Goal: Transaction & Acquisition: Book appointment/travel/reservation

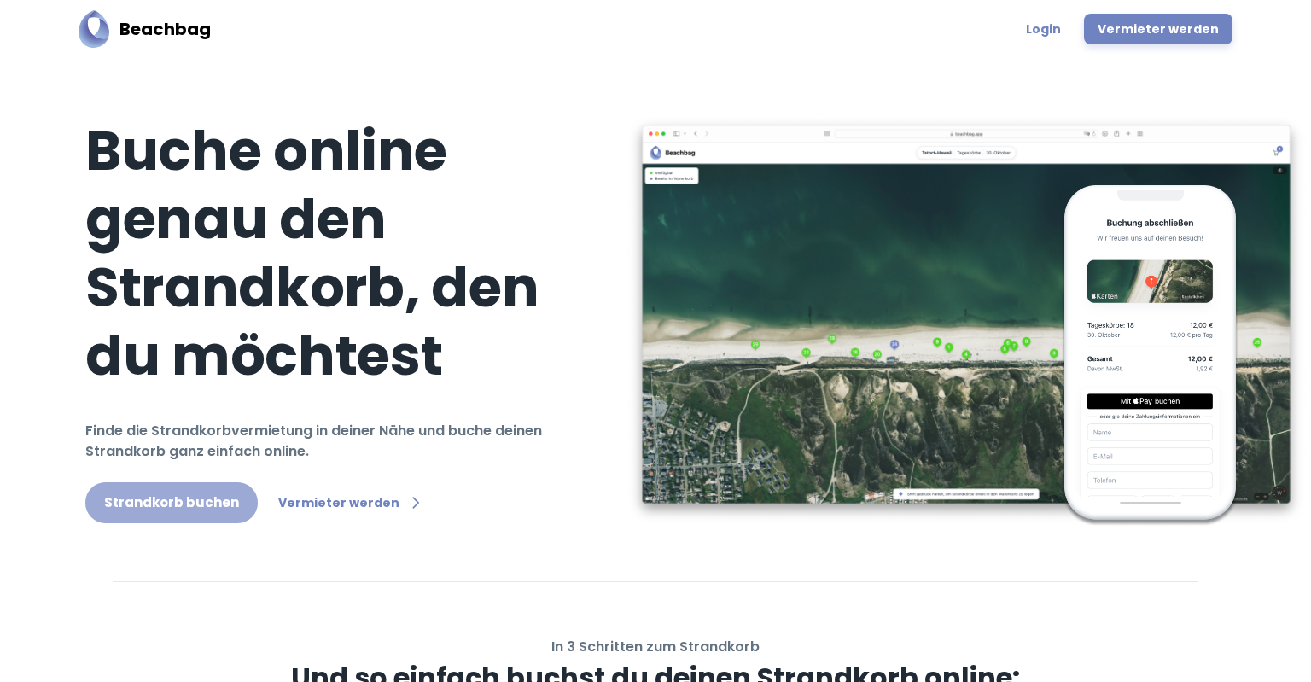
click at [190, 512] on link "Strandkorb buchen" at bounding box center [171, 502] width 172 height 41
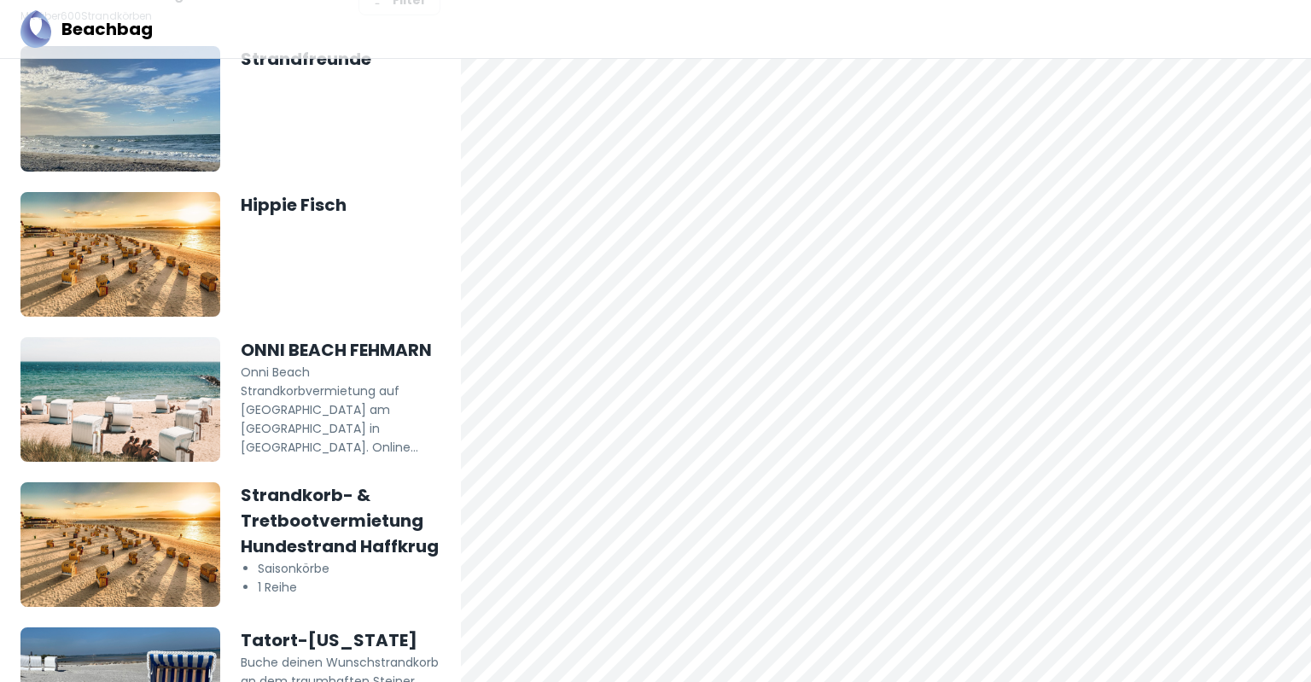
scroll to position [96, 0]
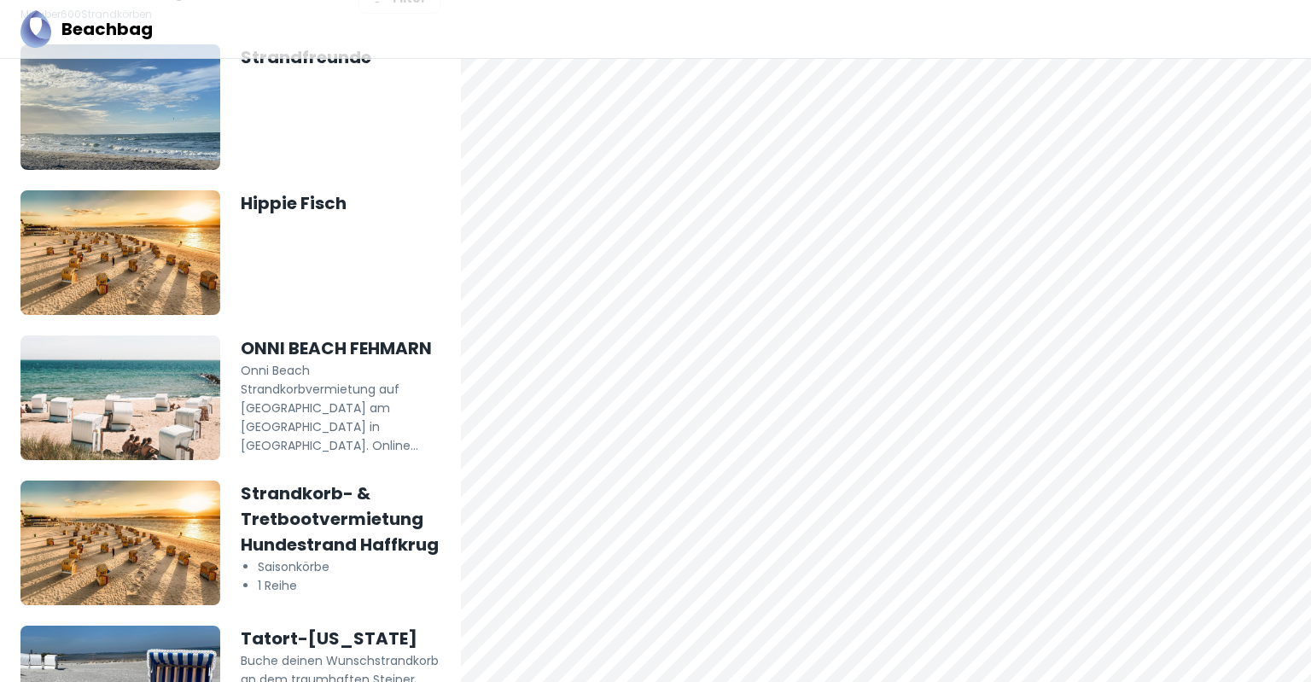
click at [340, 531] on h5 "Strandkorb- & Tretbootvermietung Hundestrand Haffkrug" at bounding box center [341, 518] width 200 height 77
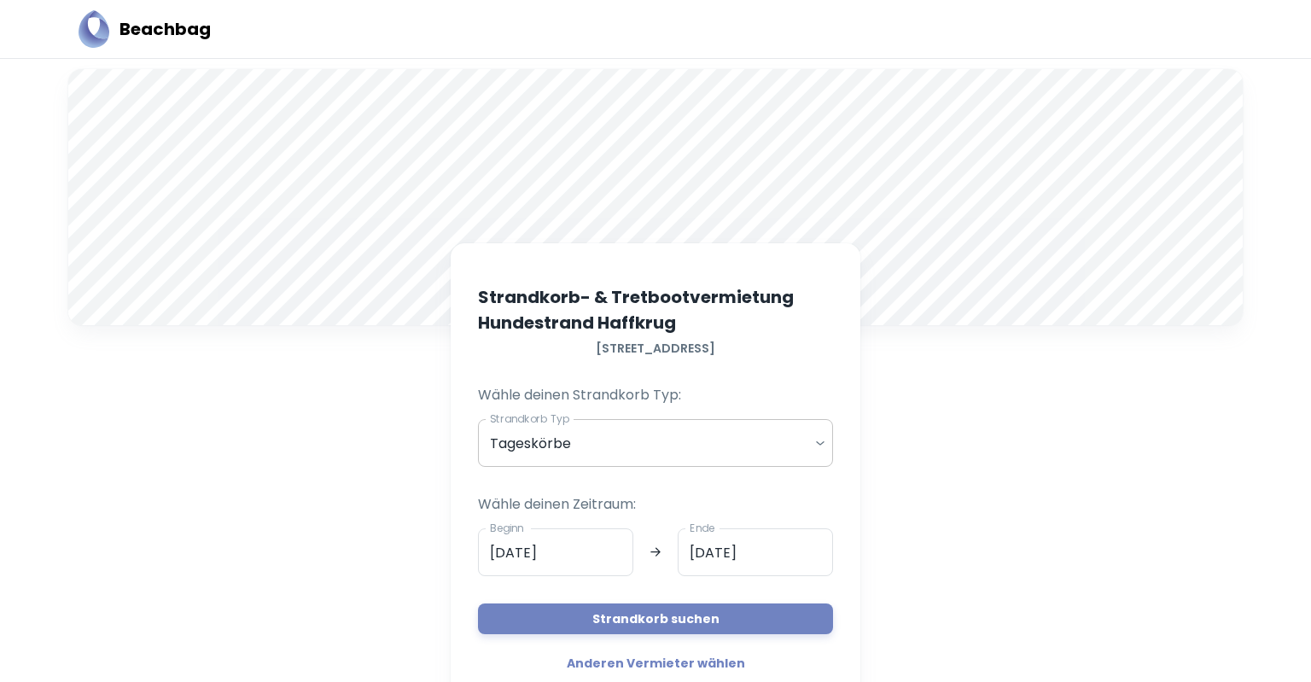
click at [818, 439] on body "Beachbag A Strandkorb- & Tretbootvermietung Hundestrand [STREET_ADDRESS] Wähle …" at bounding box center [655, 341] width 1311 height 682
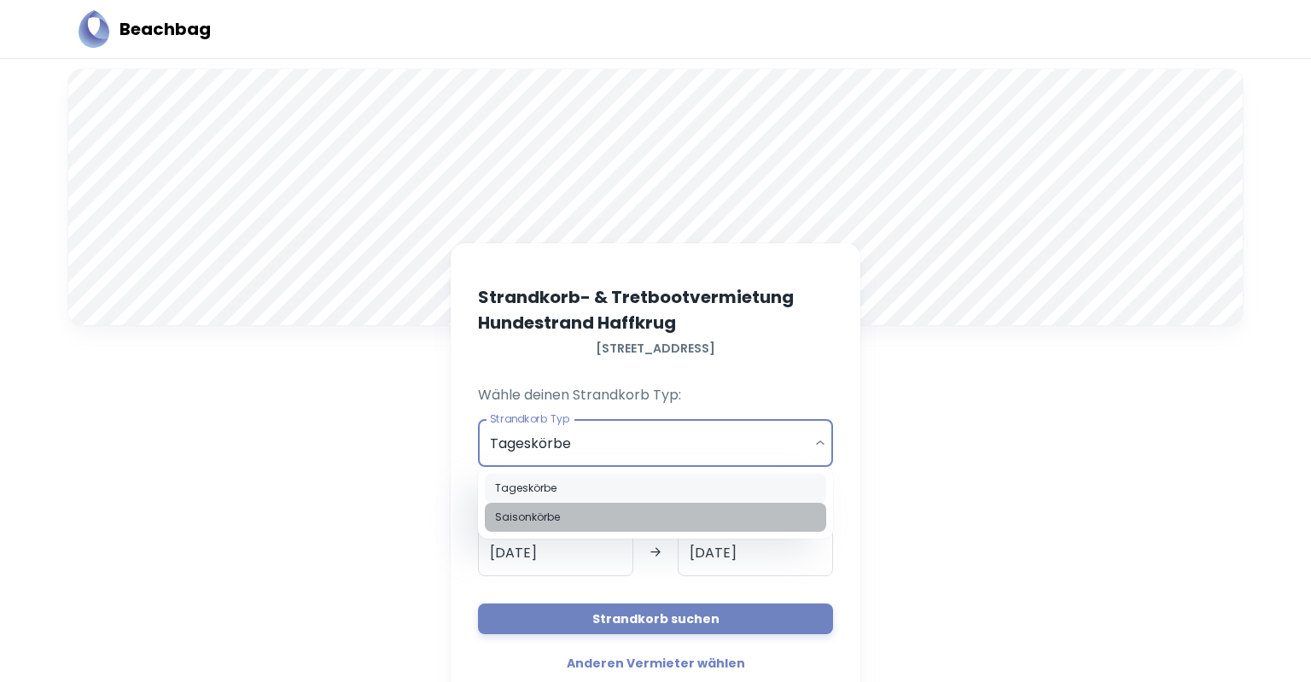
click at [692, 512] on li "Saisonkörbe" at bounding box center [655, 517] width 341 height 29
type input "seasonal"
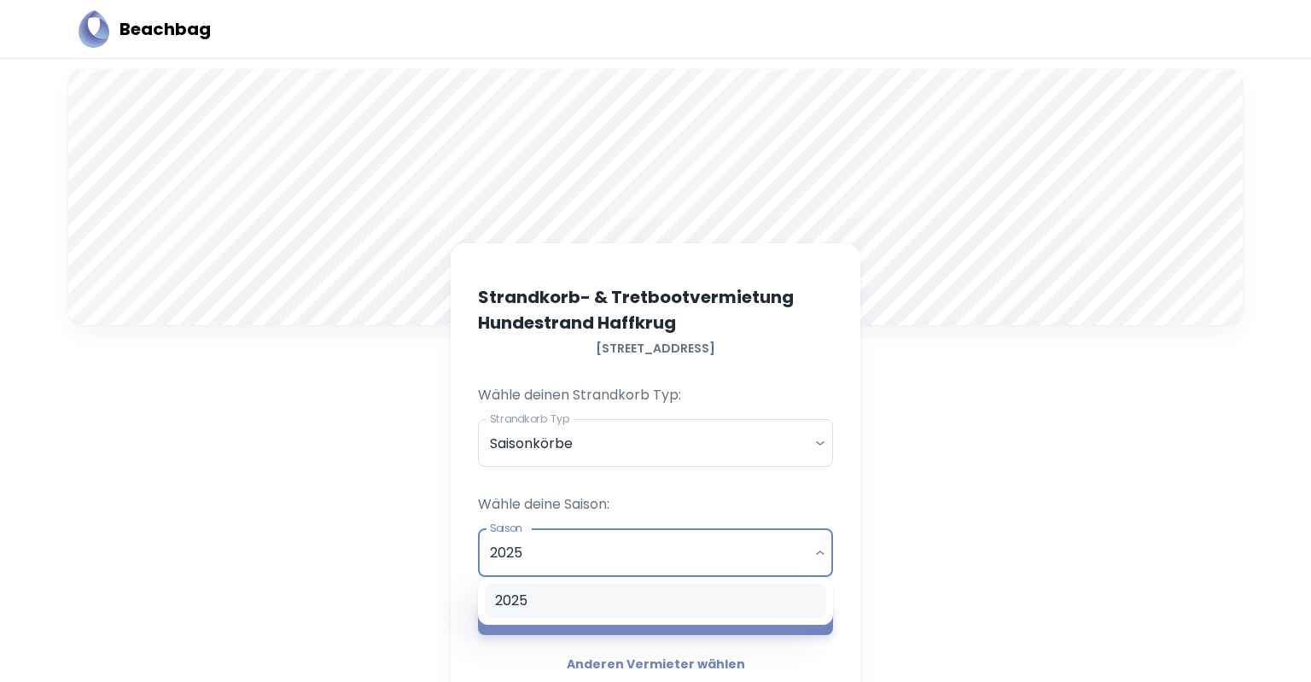
click at [818, 548] on body "Beachbag A Strandkorb- & Tretbootvermietung Hundestrand [STREET_ADDRESS] Wähle …" at bounding box center [655, 341] width 1311 height 682
click at [653, 537] on div at bounding box center [655, 341] width 1311 height 682
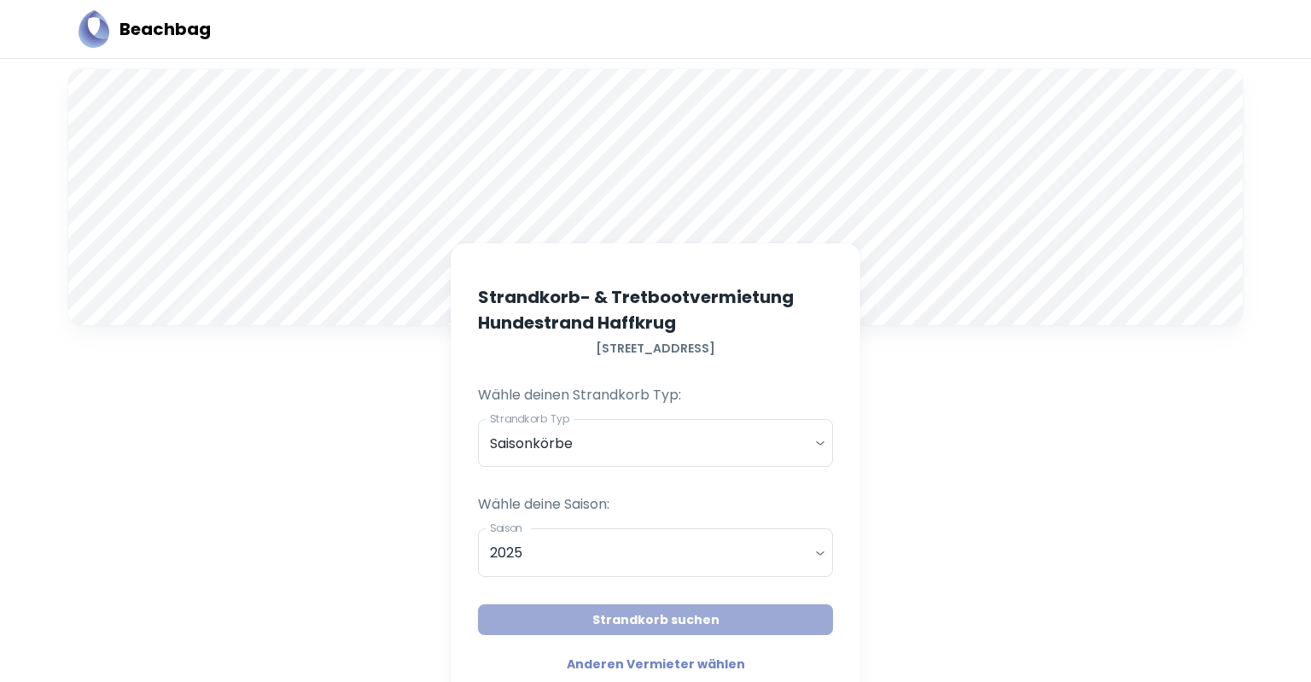
click at [643, 614] on button "Strandkorb suchen" at bounding box center [655, 619] width 355 height 31
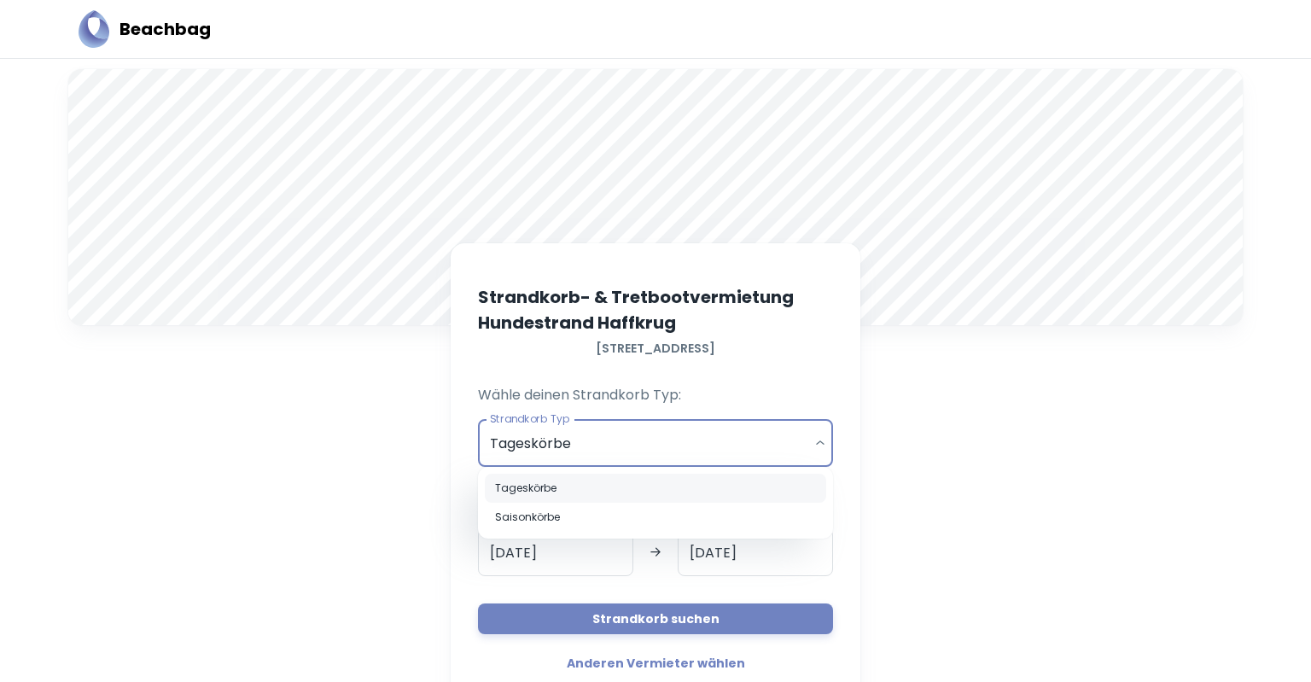
click at [815, 444] on body "Beachbag A Strandkorb- & Tretbootvermietung Hundestrand [STREET_ADDRESS] Wähle …" at bounding box center [655, 341] width 1311 height 682
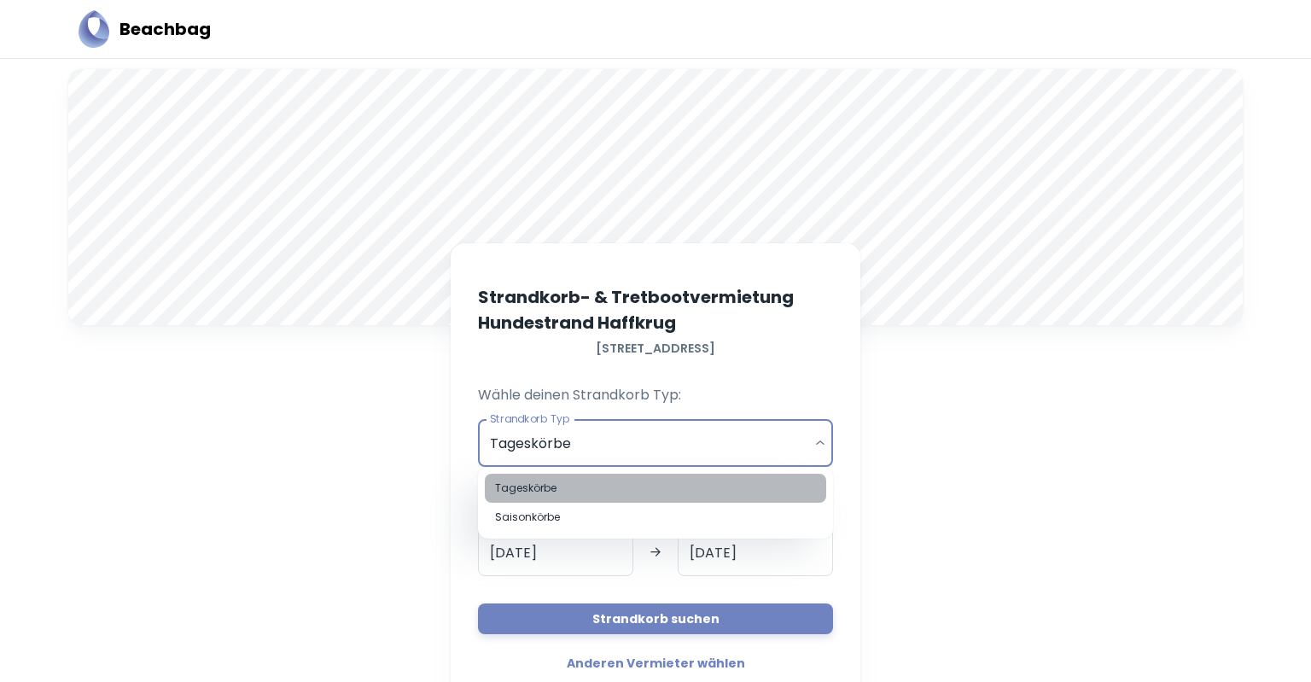
click at [756, 486] on li "Tageskörbe" at bounding box center [655, 488] width 341 height 29
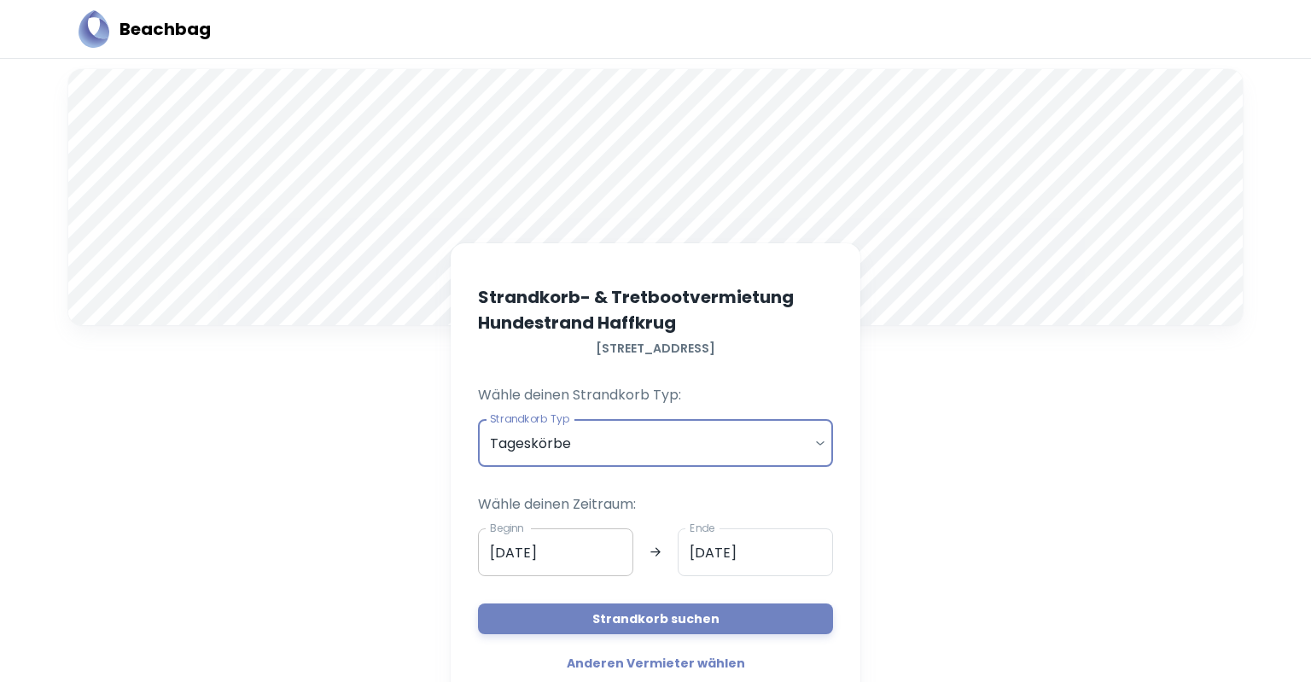
click at [595, 550] on input "[DATE]" at bounding box center [555, 552] width 155 height 48
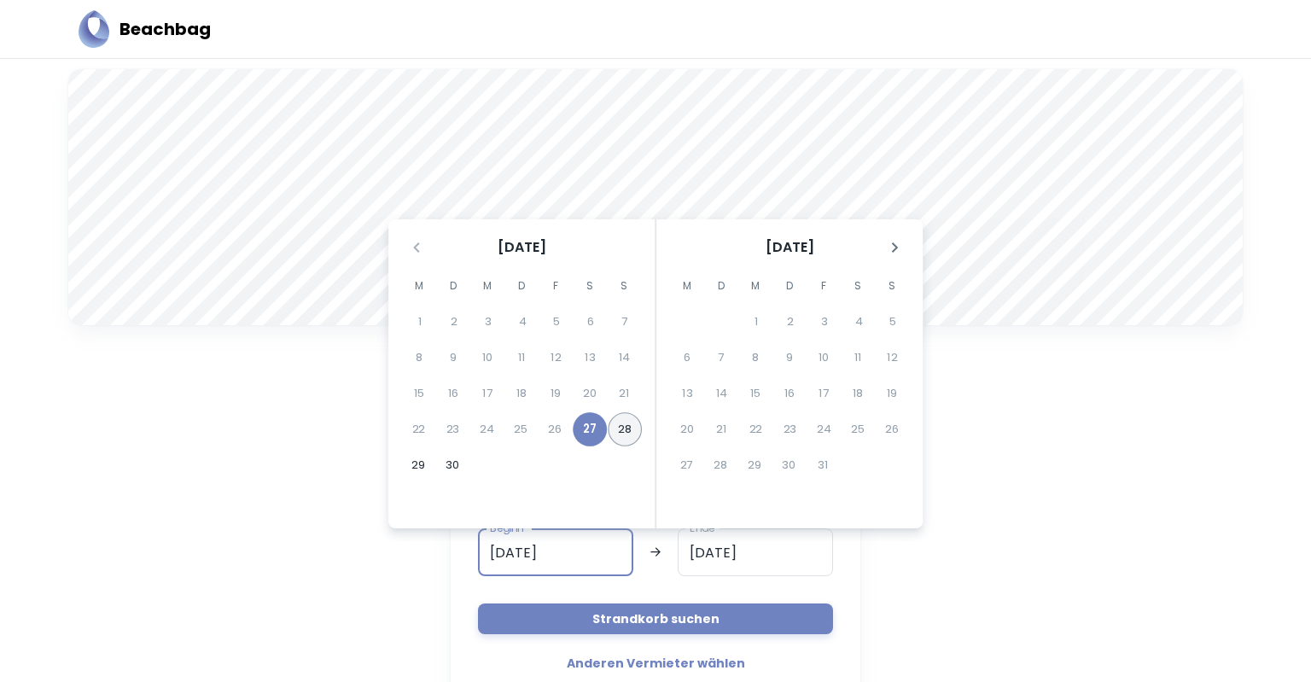
click at [626, 426] on button "28" at bounding box center [625, 429] width 34 height 34
type input "[DATE]"
click at [626, 426] on button "28" at bounding box center [624, 429] width 34 height 34
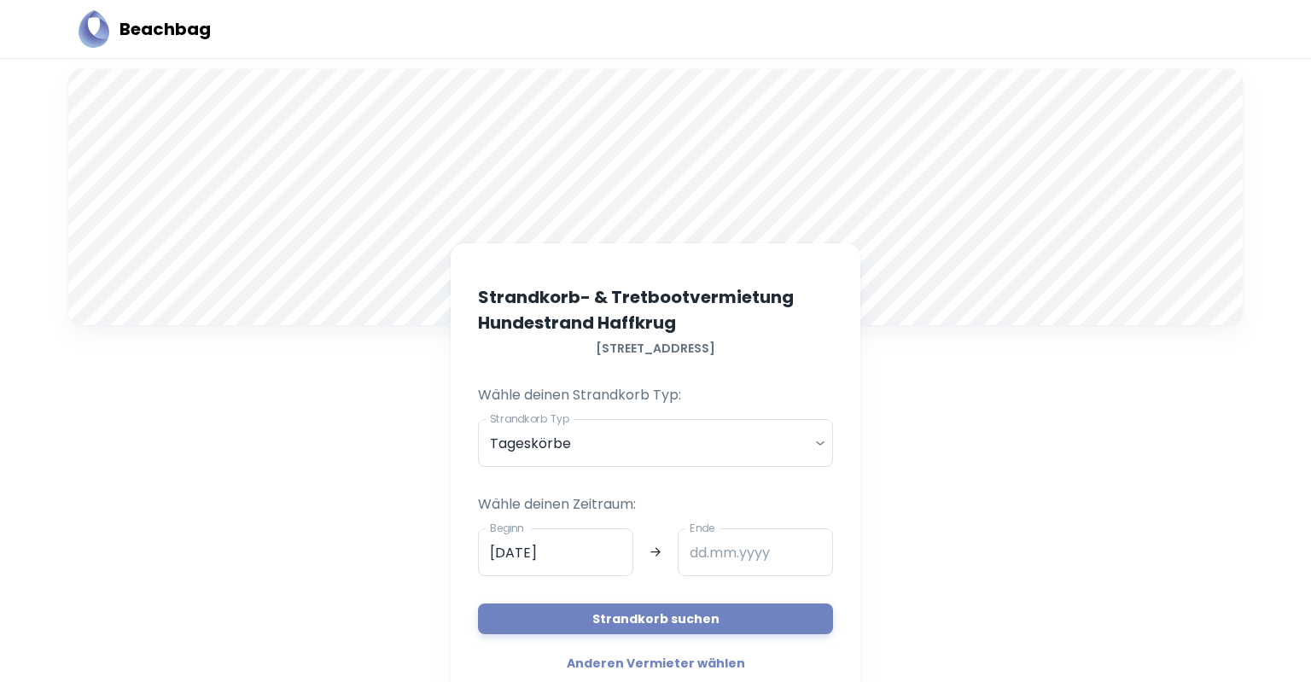
type input "[DATE]"
click at [624, 619] on button "Strandkorb suchen" at bounding box center [655, 618] width 355 height 31
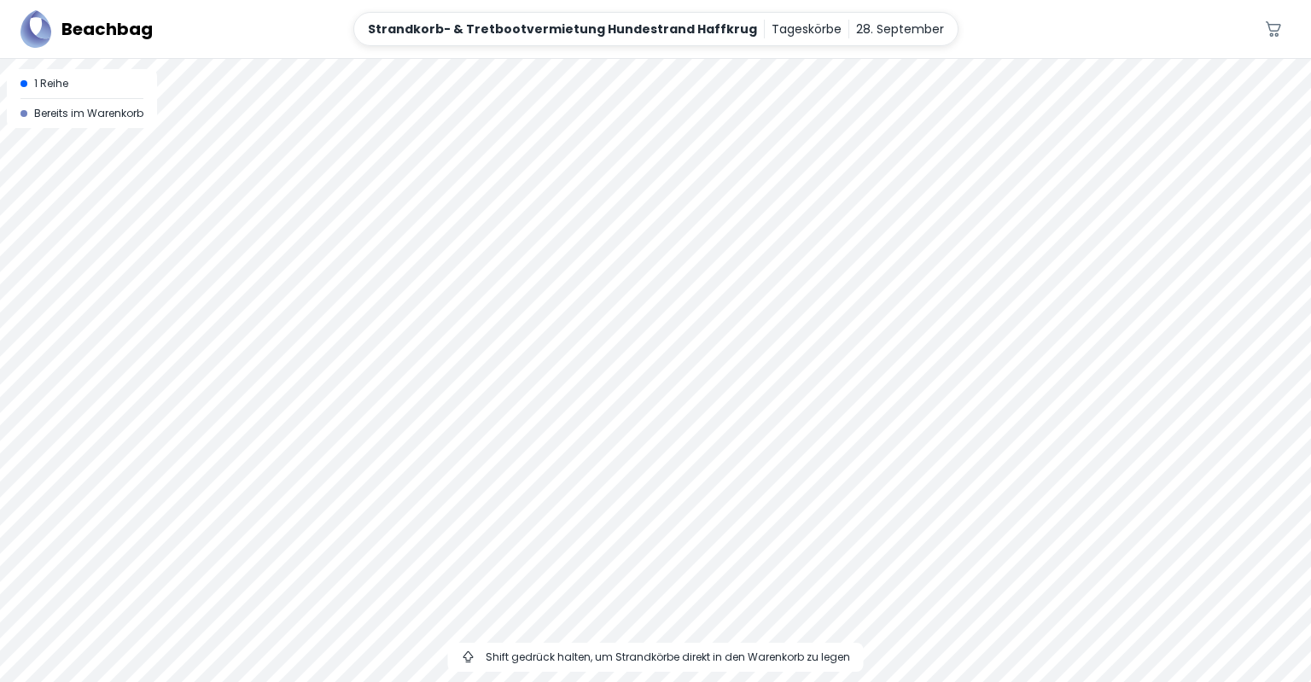
click at [720, 59] on div at bounding box center [655, 59] width 1311 height 0
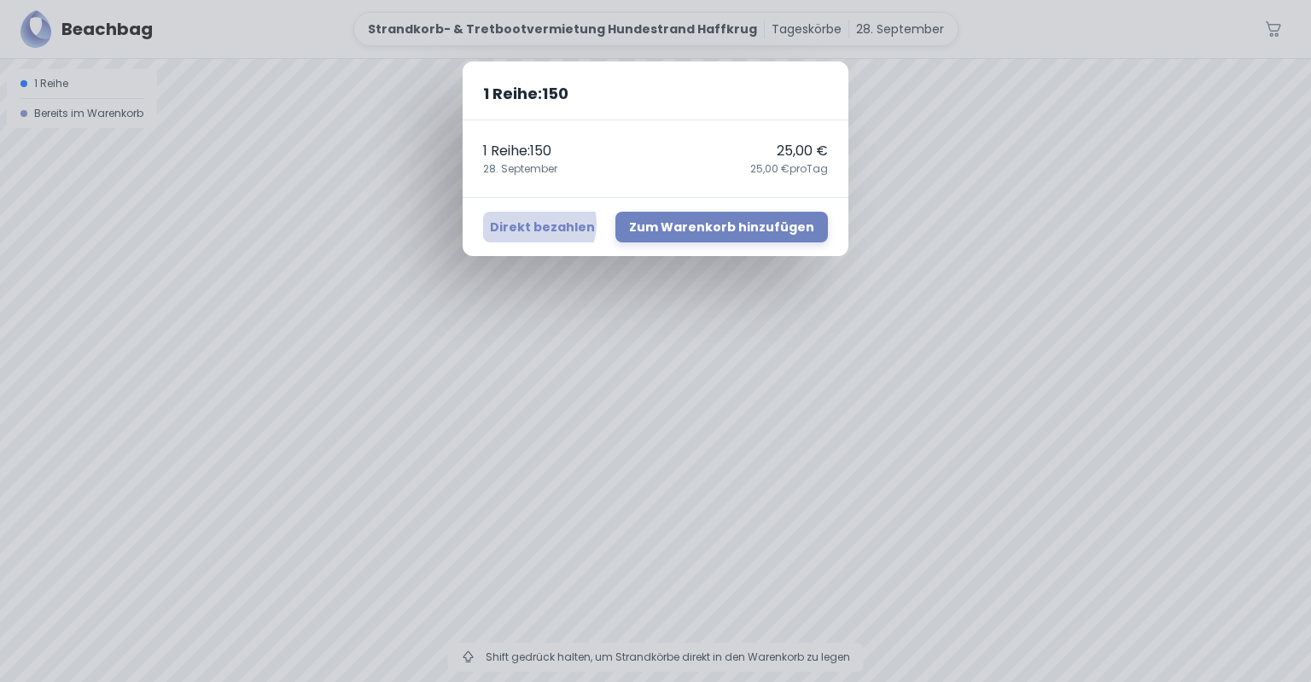
click at [547, 224] on button "Direkt bezahlen" at bounding box center [542, 227] width 119 height 31
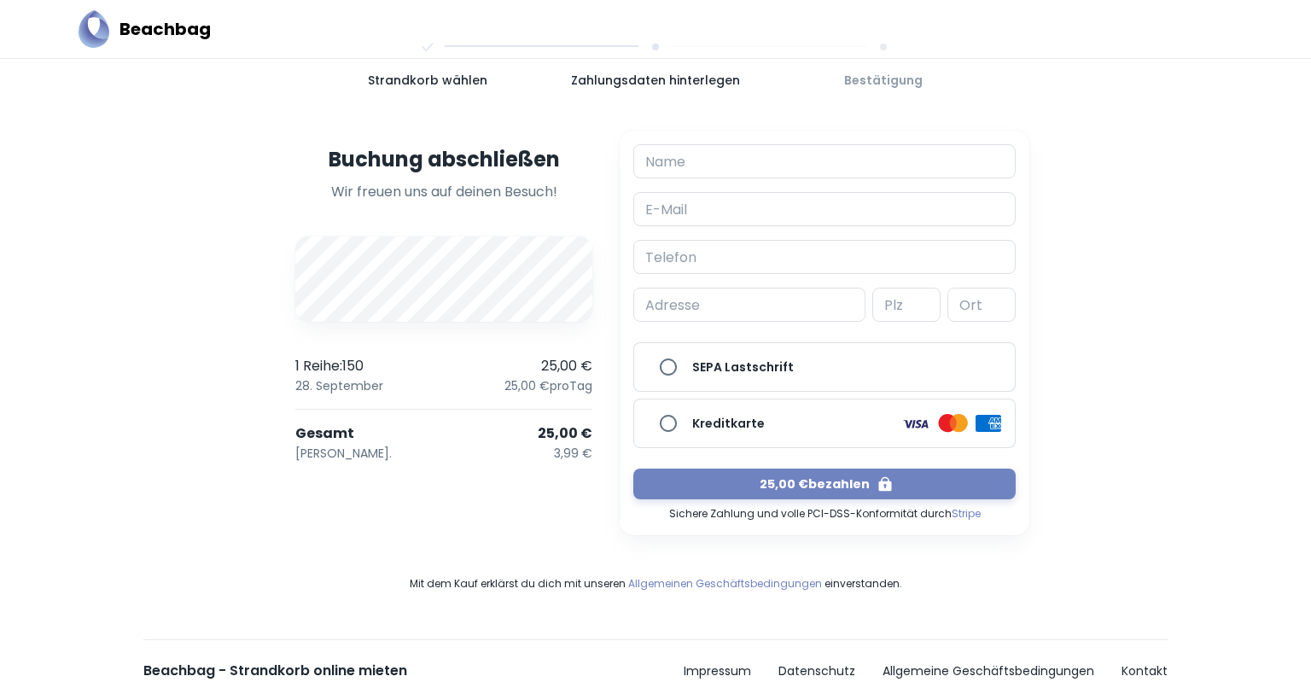
scroll to position [169, 0]
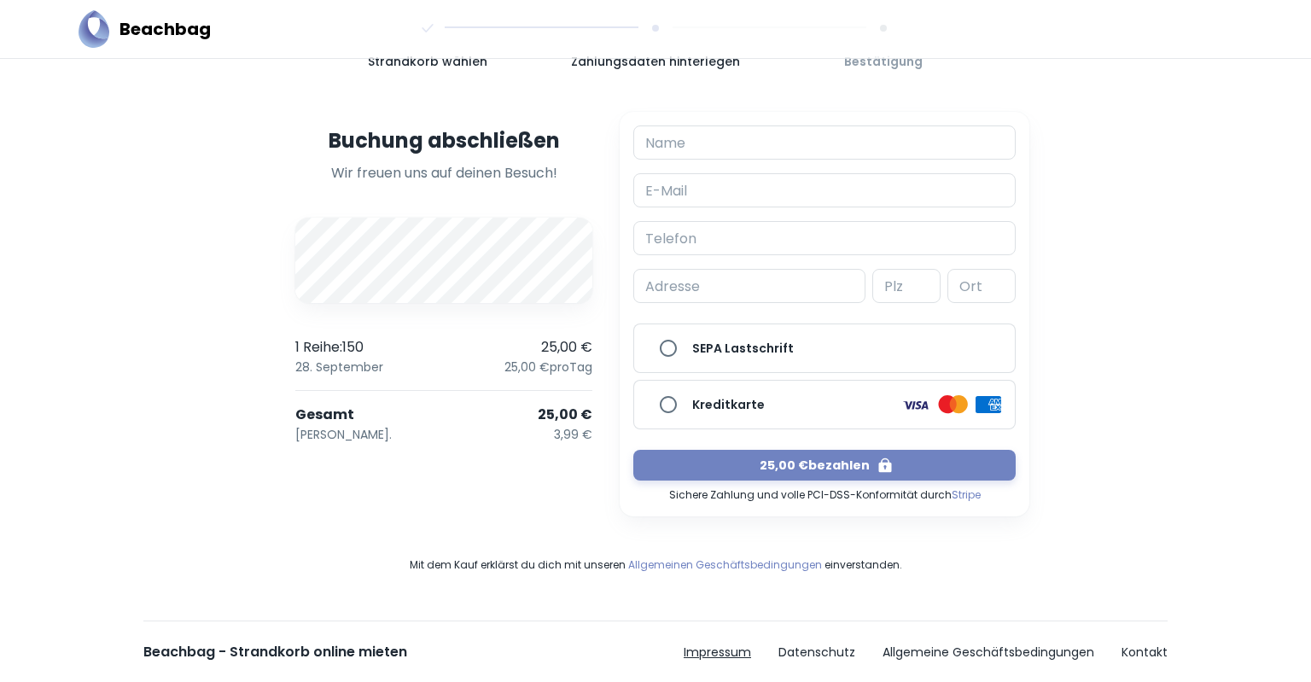
click at [713, 647] on link "Impressum" at bounding box center [716, 652] width 67 height 18
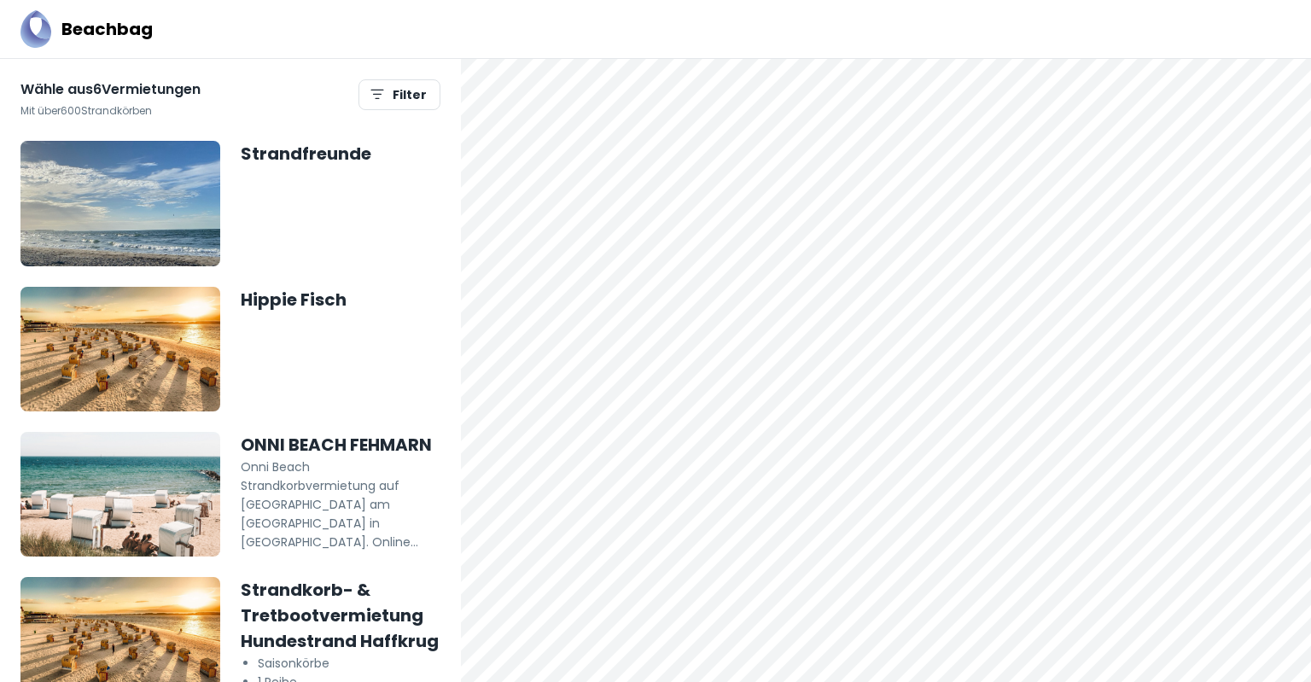
click at [145, 329] on img at bounding box center [120, 349] width 200 height 125
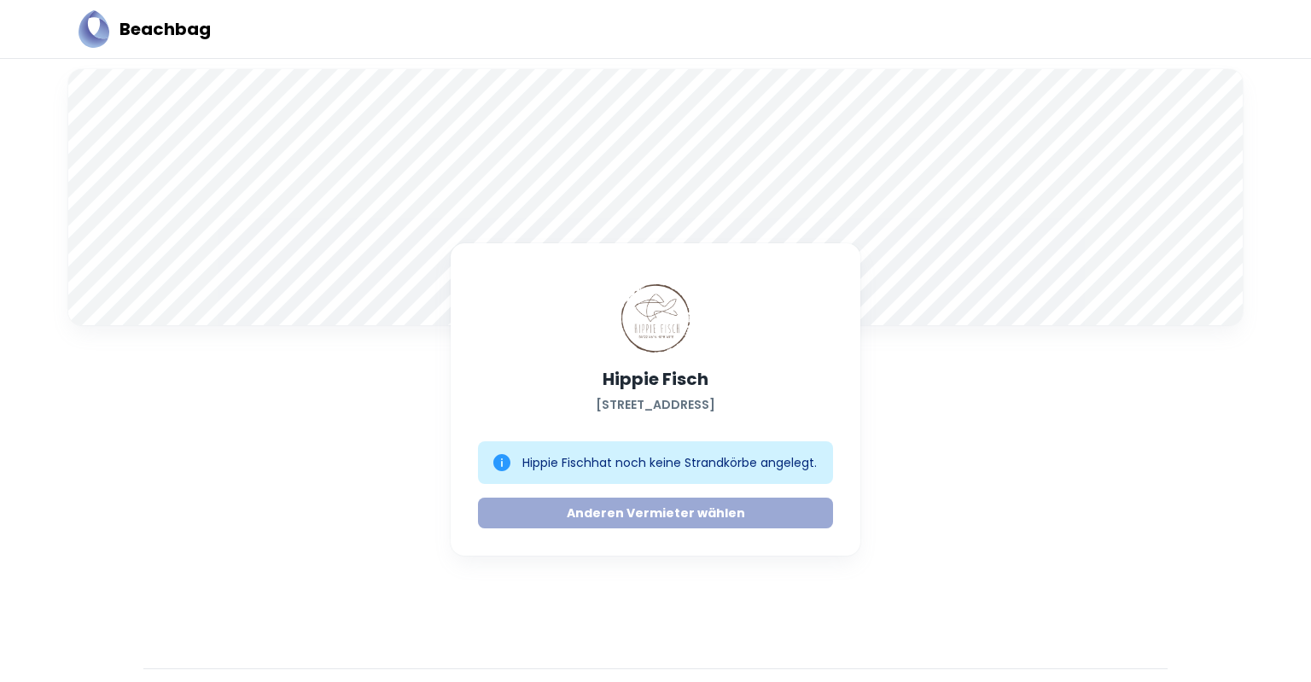
click at [528, 528] on link "Anderen Vermieter wählen" at bounding box center [655, 512] width 355 height 31
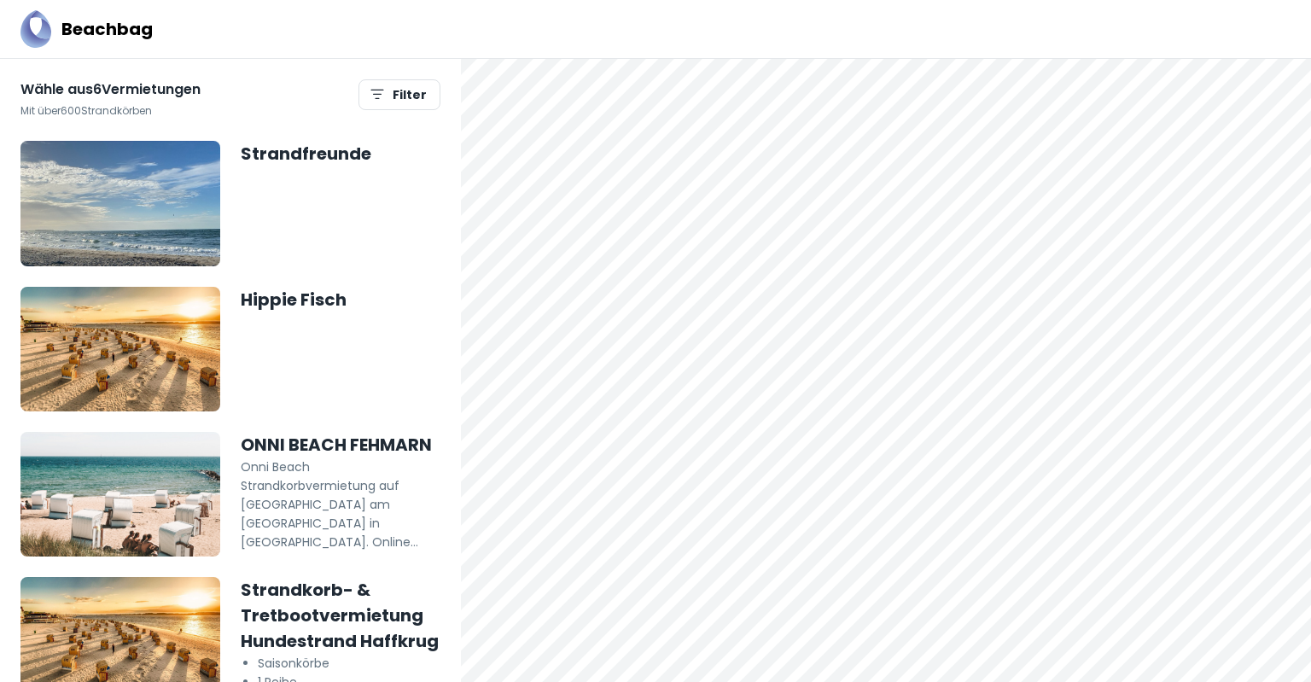
click at [333, 479] on p "Onni Beach Strandkorbvermietung auf [GEOGRAPHIC_DATA] am [GEOGRAPHIC_DATA] in […" at bounding box center [341, 504] width 200 height 94
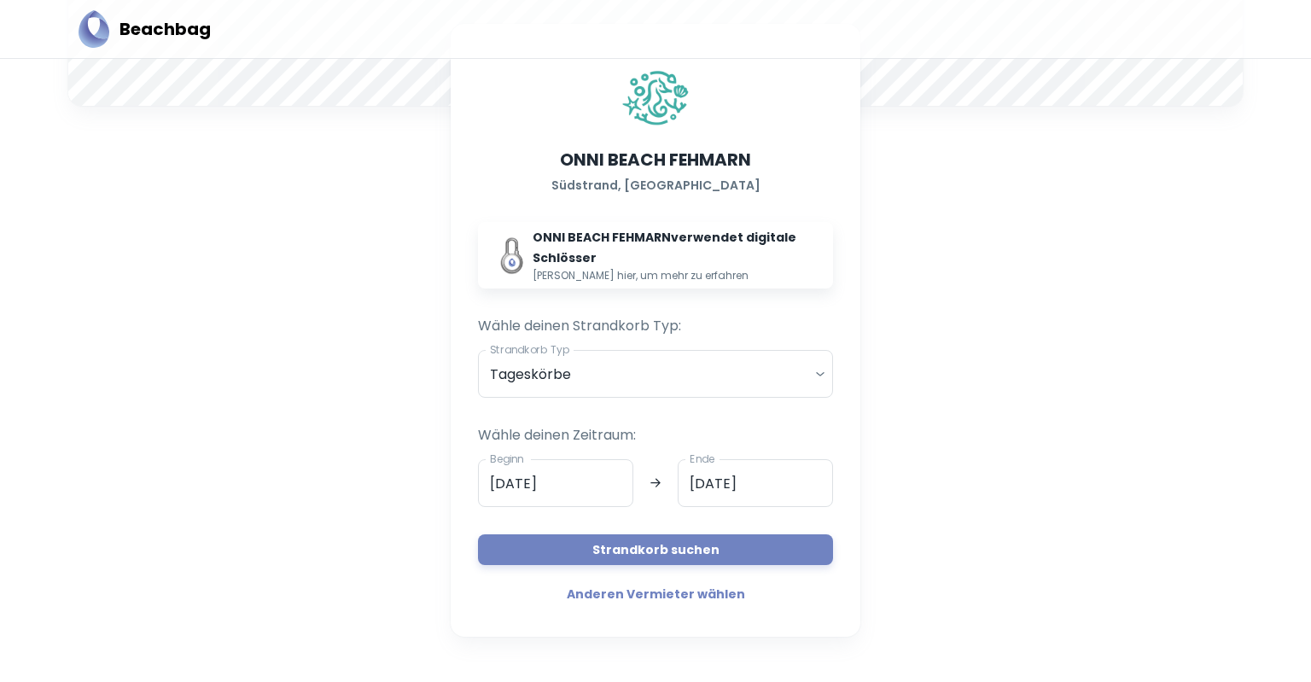
scroll to position [225, 0]
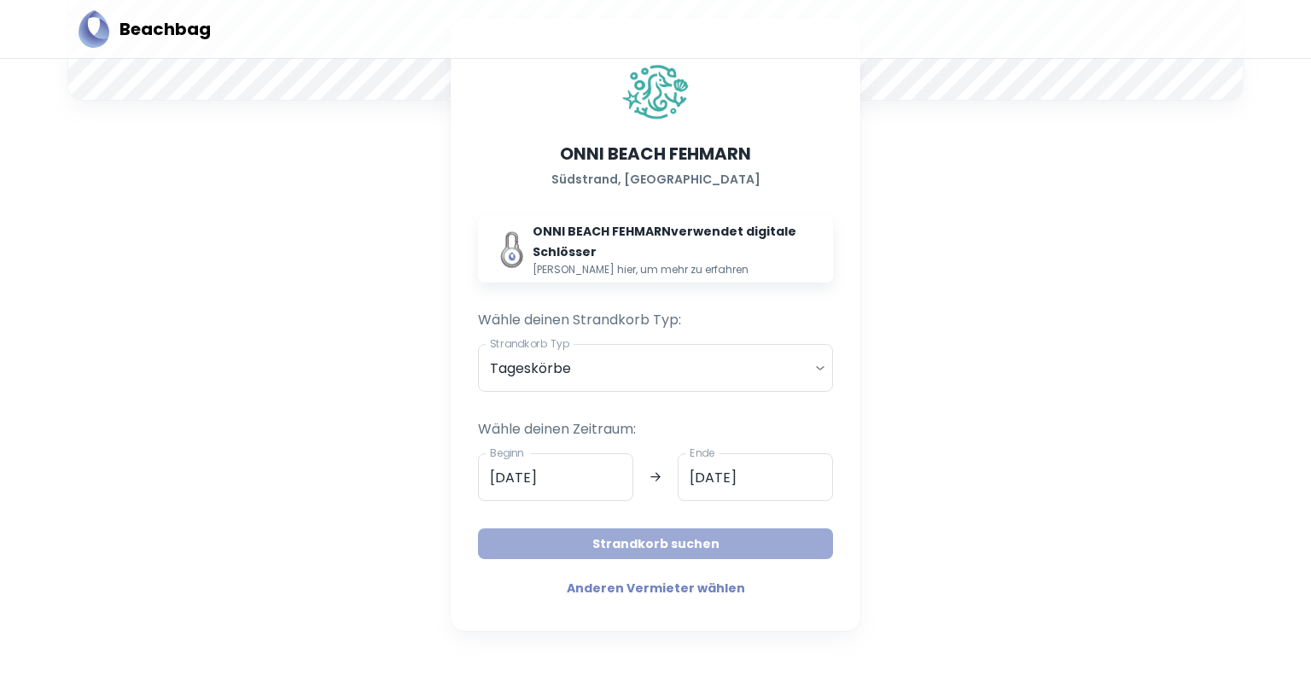
click at [681, 548] on button "Strandkorb suchen" at bounding box center [655, 543] width 355 height 31
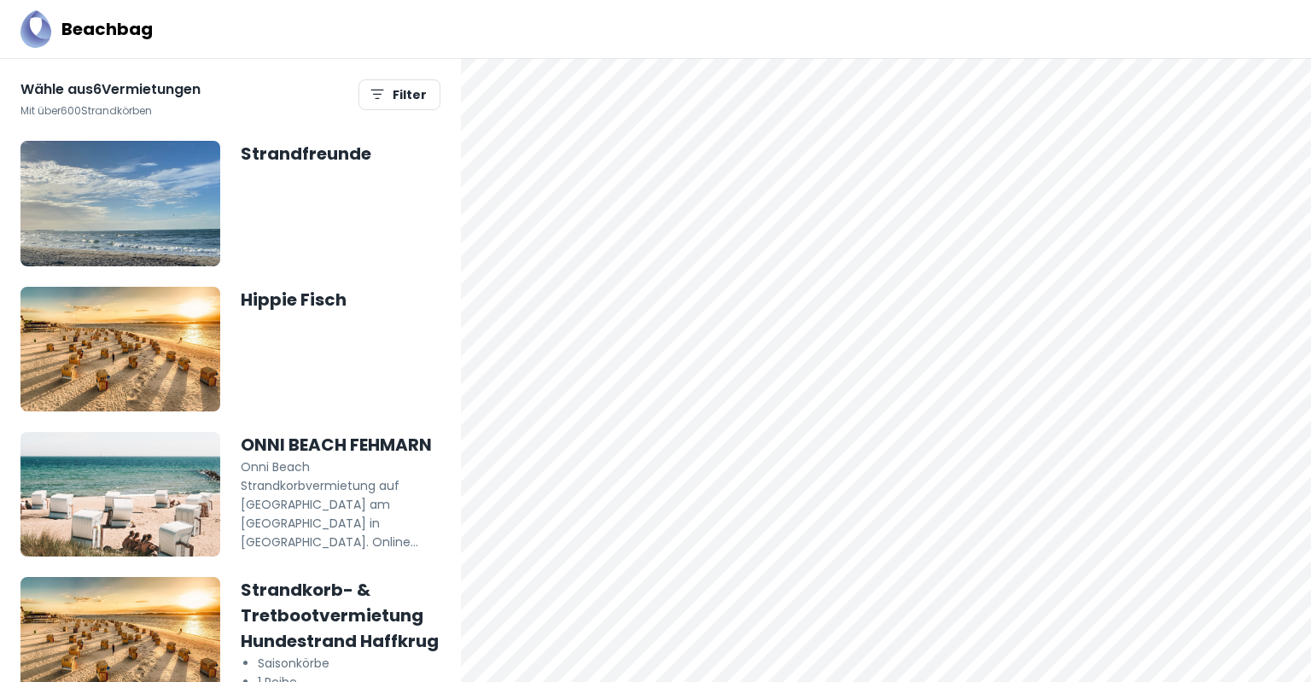
click at [256, 221] on div "Strandfreunde" at bounding box center [341, 203] width 200 height 125
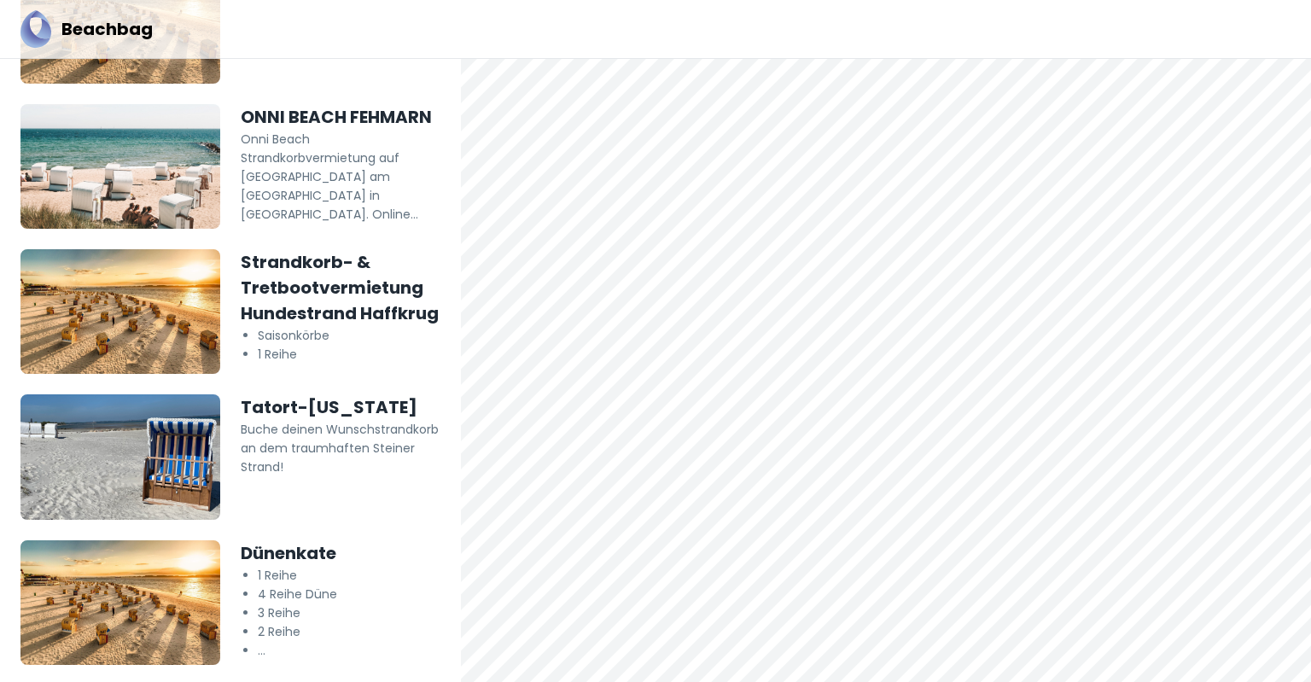
scroll to position [330, 0]
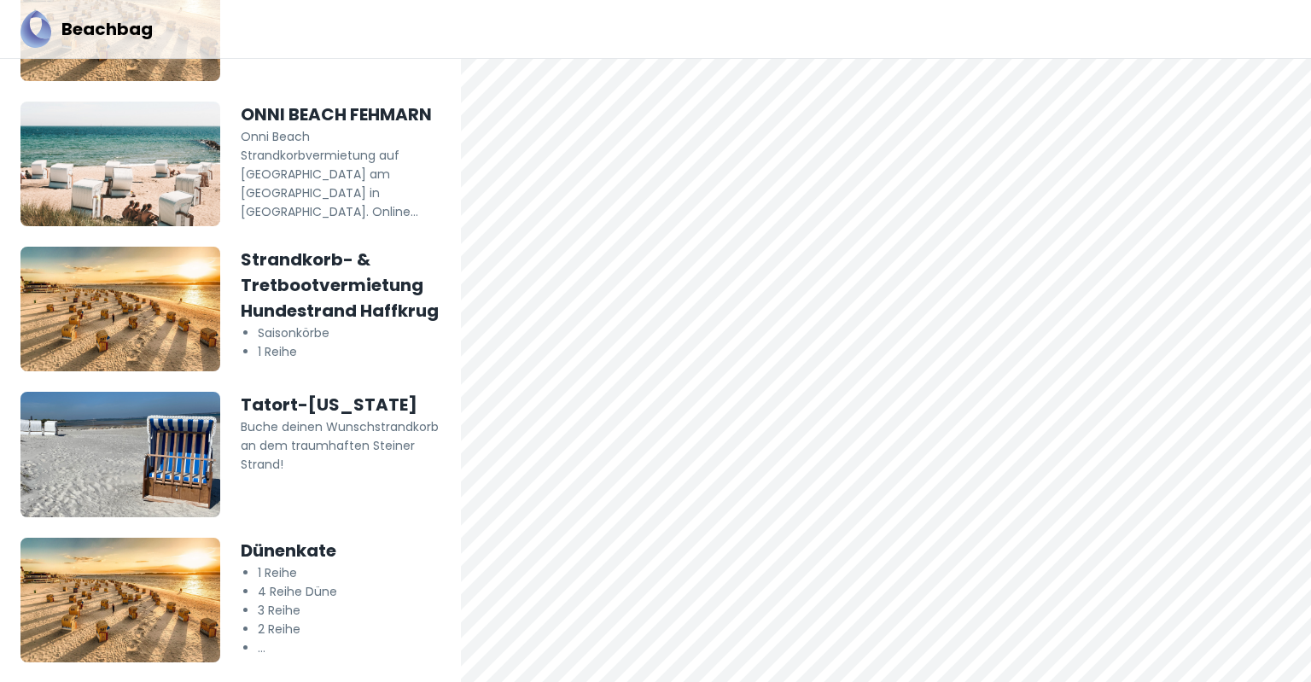
click at [274, 601] on li "4 Reihe Düne" at bounding box center [349, 591] width 183 height 19
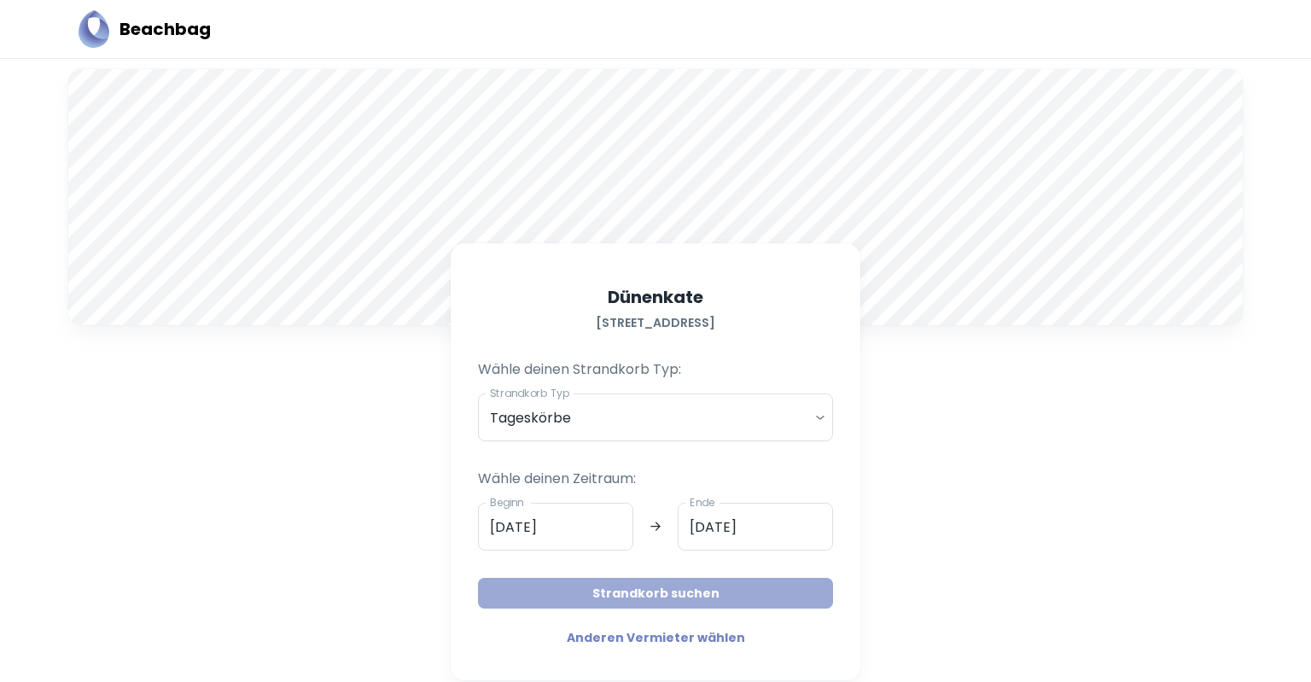
click at [667, 589] on button "Strandkorb suchen" at bounding box center [655, 593] width 355 height 31
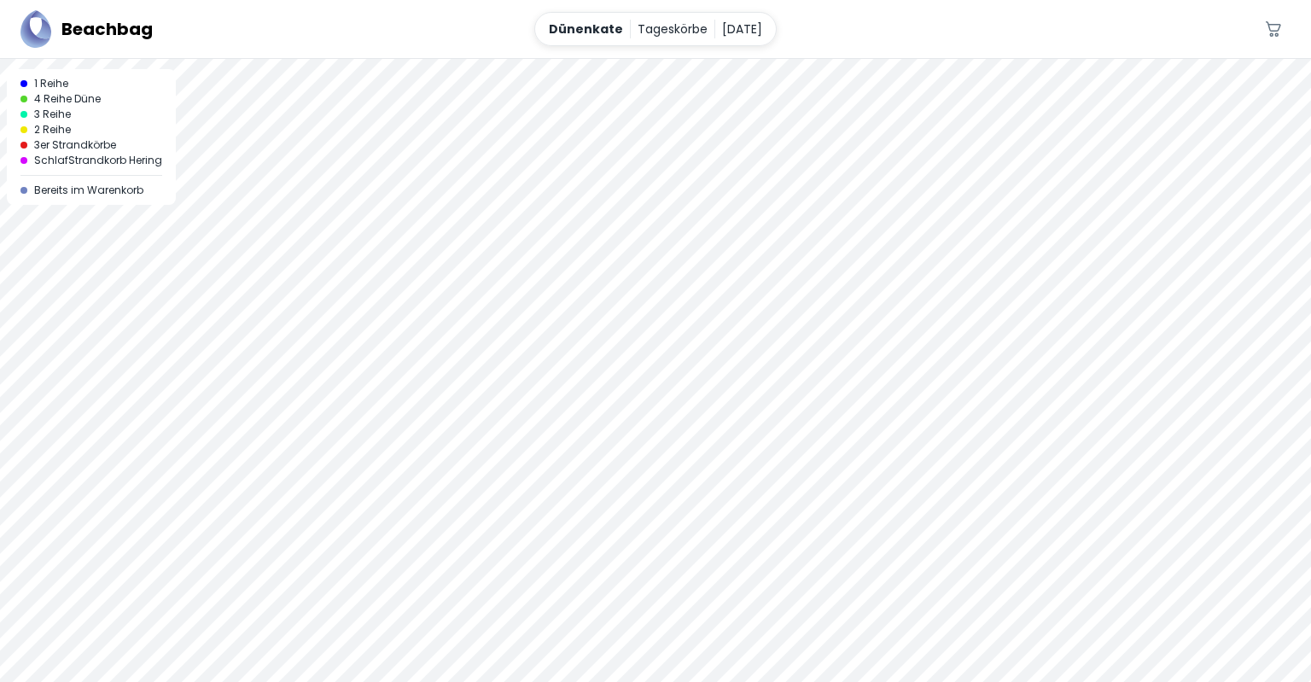
click at [667, 589] on div at bounding box center [655, 370] width 1311 height 623
click at [678, 59] on div at bounding box center [655, 59] width 1311 height 0
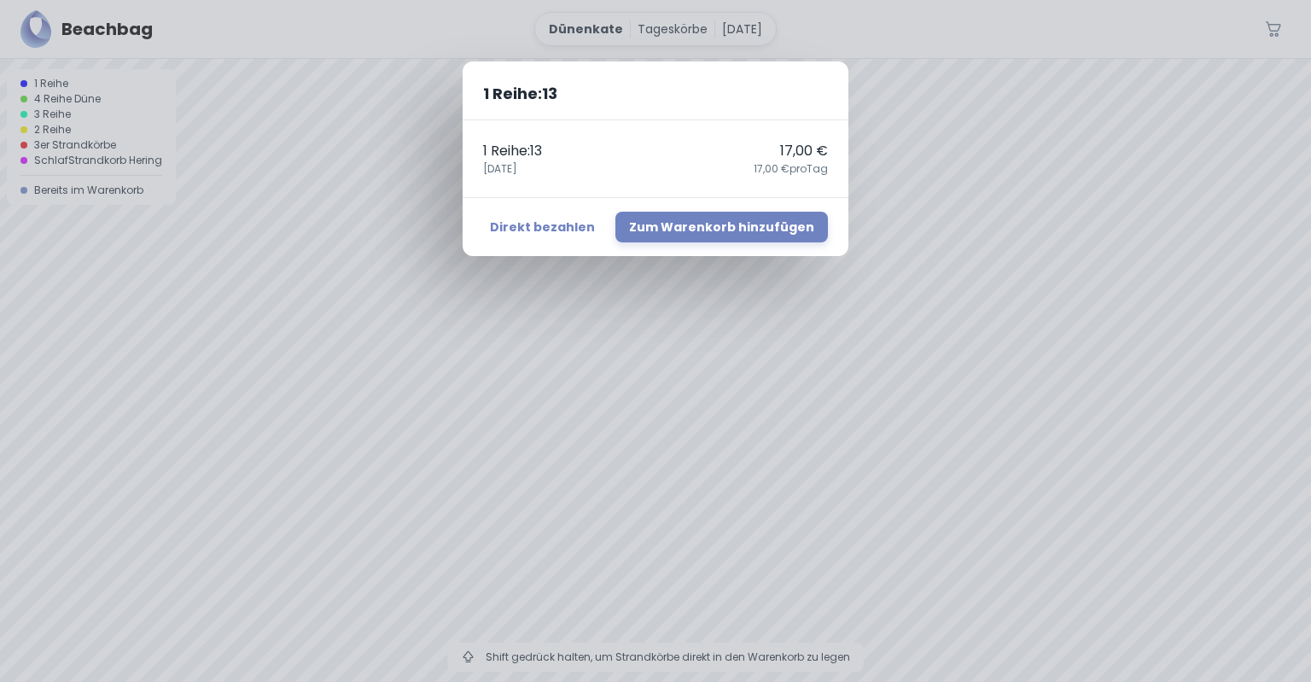
click at [513, 343] on div "1 Reihe : 13 1 Reihe : 13 17,00 € [DATE],00 € pro Tag Direkt bezahlen Zum Waren…" at bounding box center [655, 341] width 1311 height 682
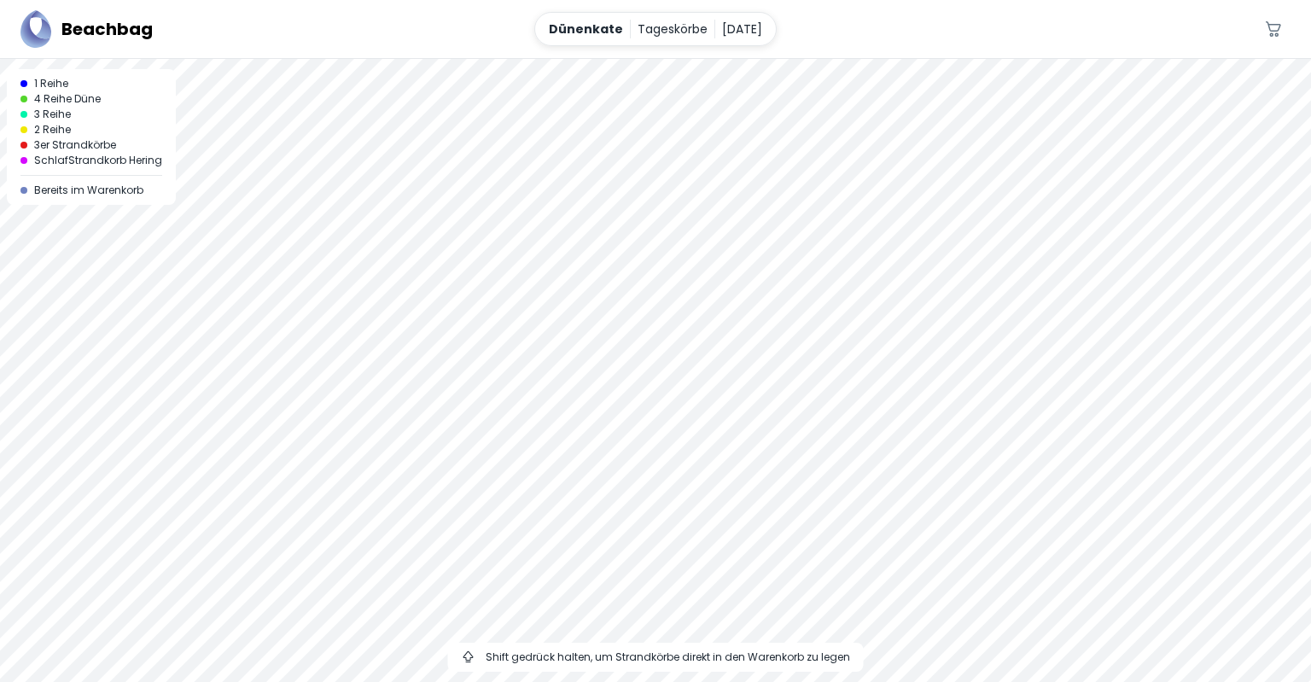
click at [579, 59] on div at bounding box center [655, 59] width 1311 height 0
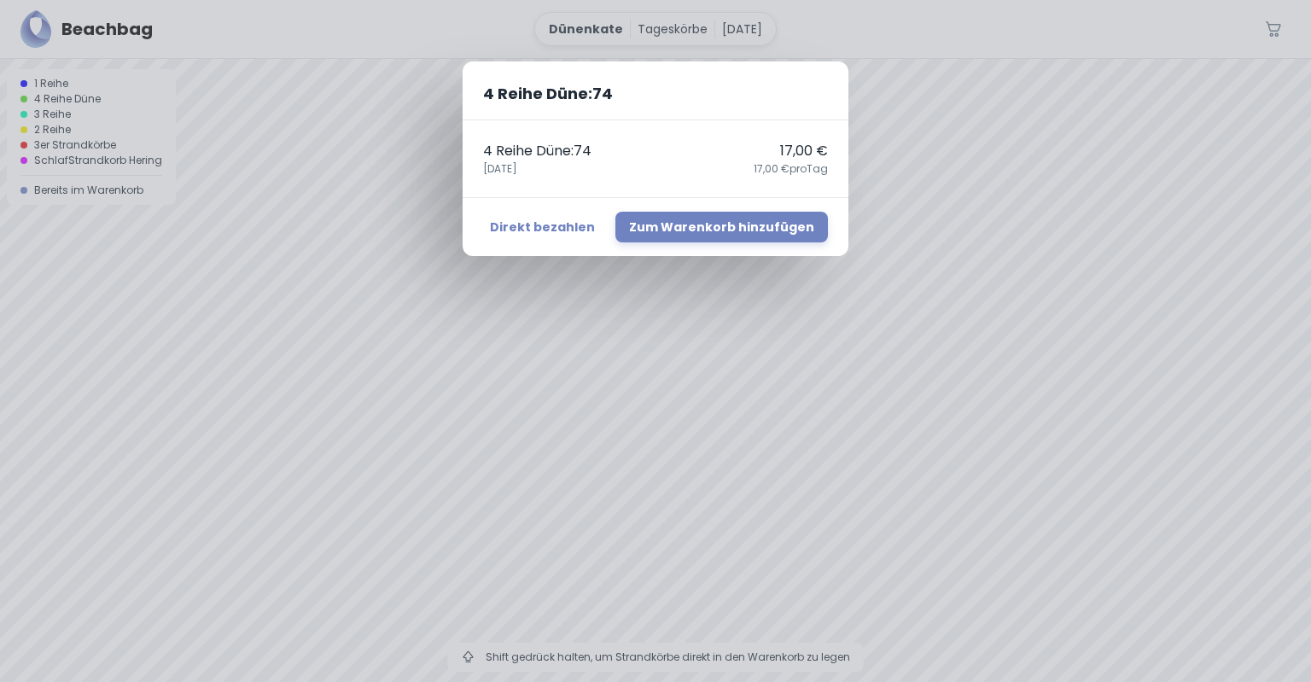
click at [527, 335] on div "4 Reihe Düne : 74 4 Reihe Düne : 74 17,00 € [DATE],00 € pro Tag Direkt bezahlen…" at bounding box center [655, 341] width 1311 height 682
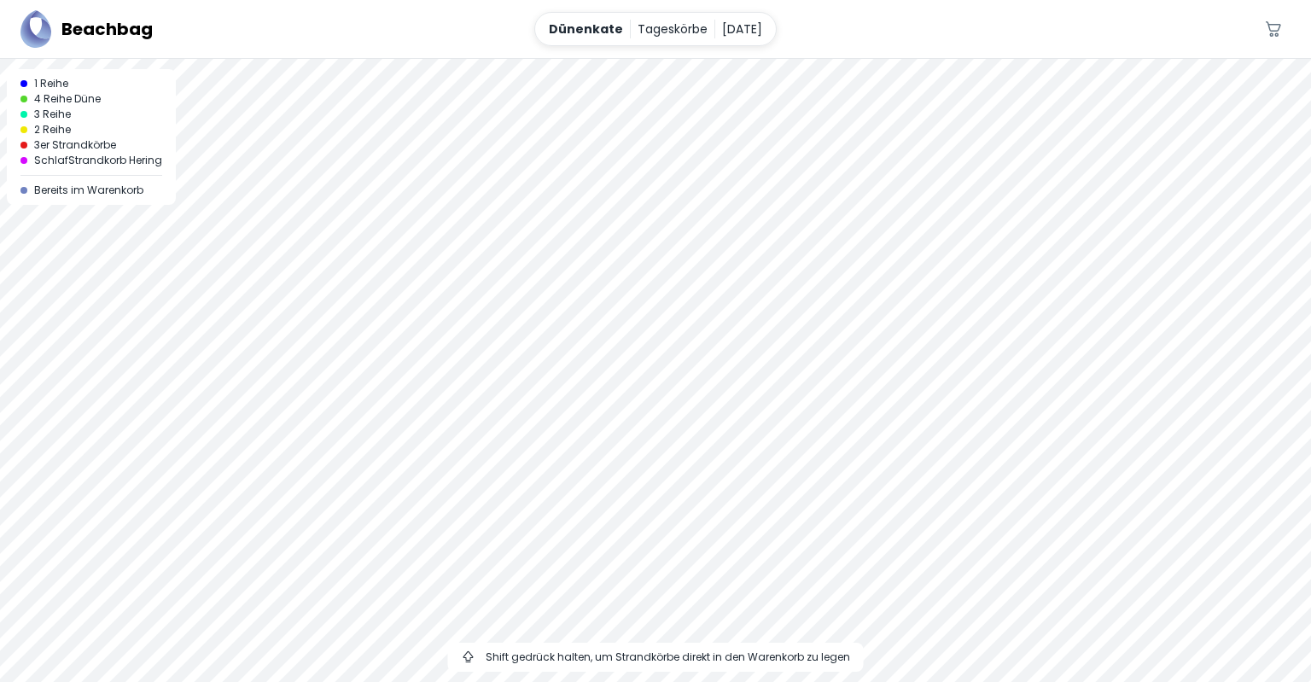
click at [650, 59] on div at bounding box center [655, 59] width 1311 height 0
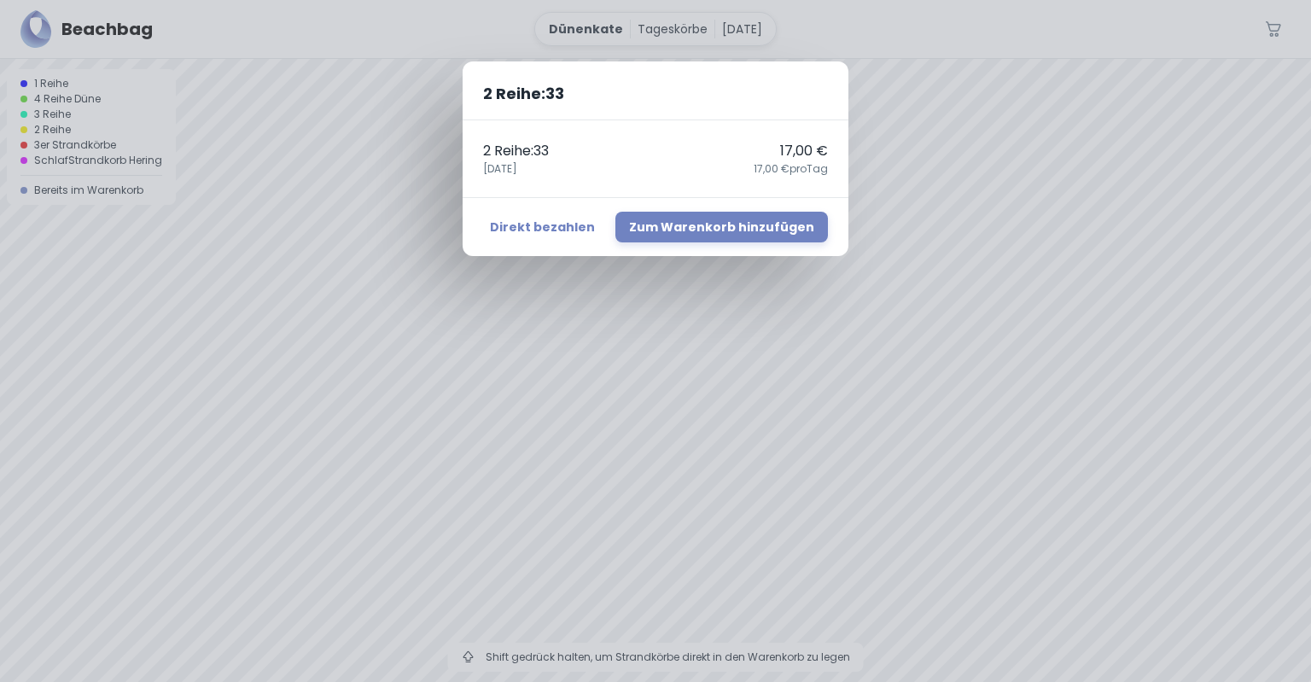
click at [586, 336] on div "2 Reihe : 33 2 Reihe : 33 17,00 € [DATE],00 € pro Tag Direkt bezahlen Zum Waren…" at bounding box center [655, 341] width 1311 height 682
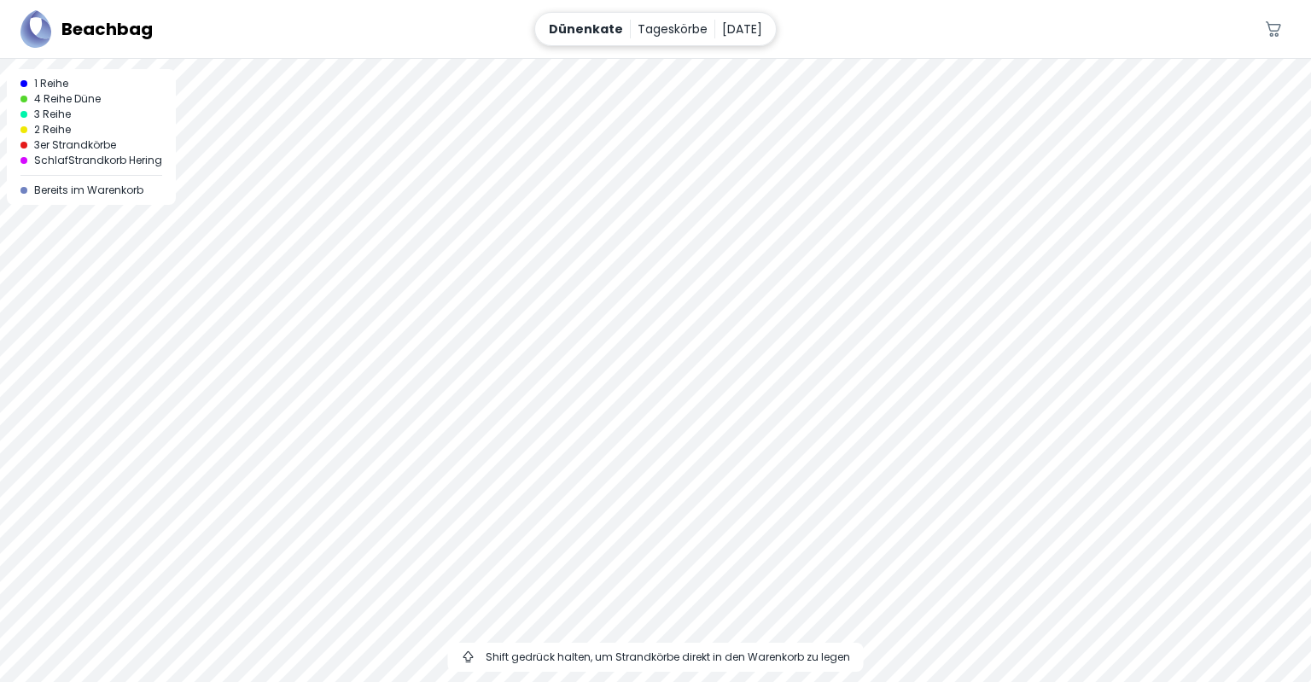
click at [560, 26] on p "Dünenkate" at bounding box center [586, 29] width 74 height 19
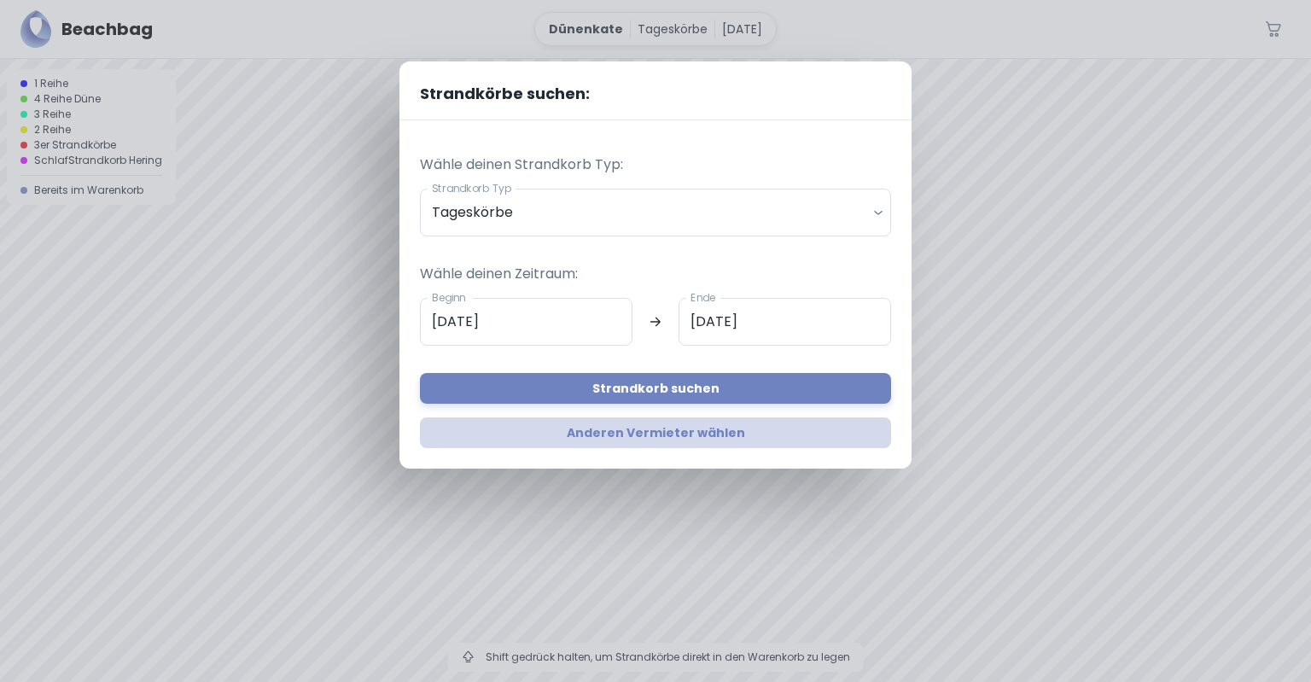
click at [625, 429] on link "Anderen Vermieter wählen" at bounding box center [655, 432] width 471 height 31
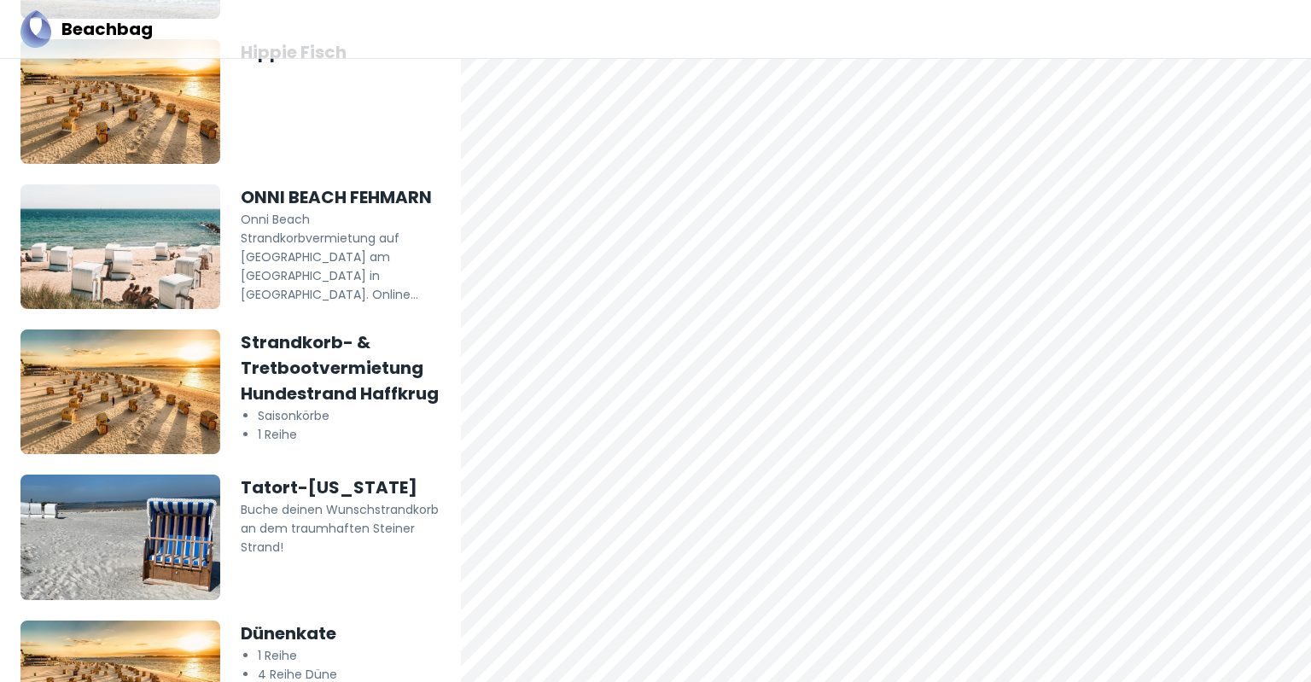
scroll to position [330, 0]
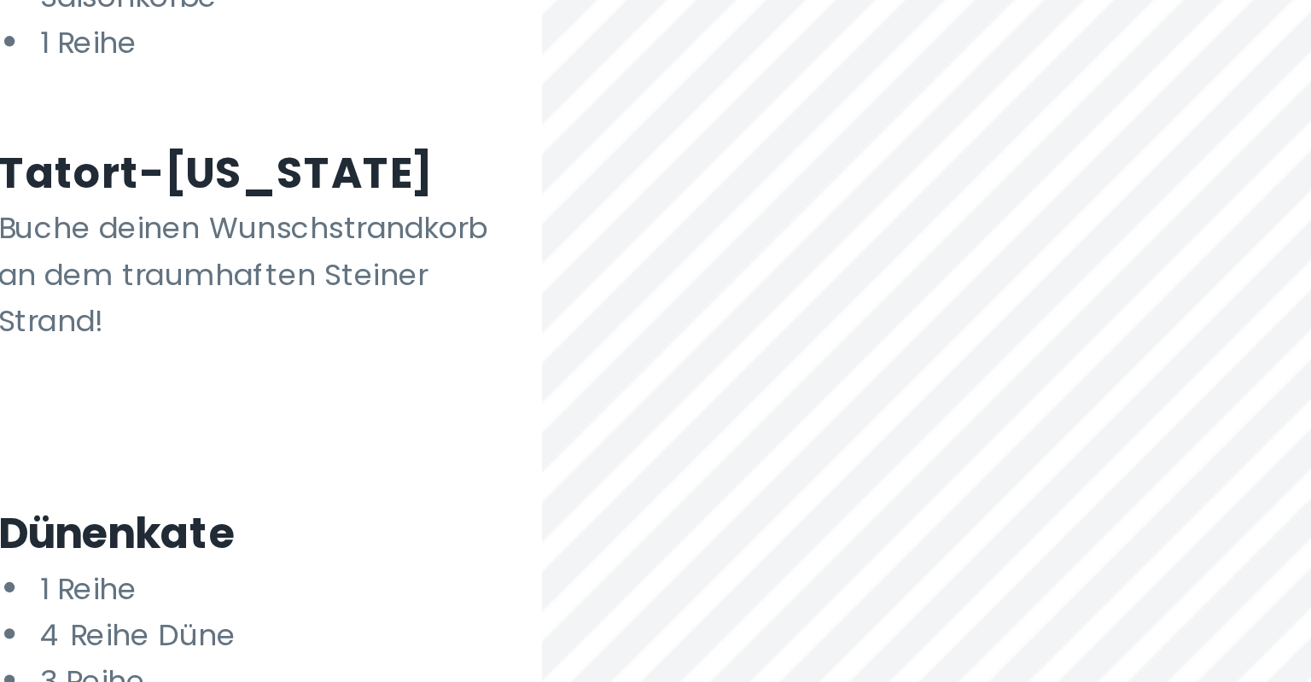
drag, startPoint x: 609, startPoint y: 522, endPoint x: 317, endPoint y: 526, distance: 292.7
click at [317, 526] on div "Wähle aus 6 Vermietungen Mit über 600 Strandkörben Filter Strandfreunde Hippie …" at bounding box center [655, 206] width 1311 height 954
drag, startPoint x: 605, startPoint y: 519, endPoint x: 354, endPoint y: 494, distance: 252.1
click at [354, 494] on div "Wähle aus 6 Vermietungen Mit über 600 Strandkörben Filter Strandfreunde Hippie …" at bounding box center [655, 206] width 1311 height 954
drag, startPoint x: 538, startPoint y: 520, endPoint x: 352, endPoint y: 450, distance: 199.5
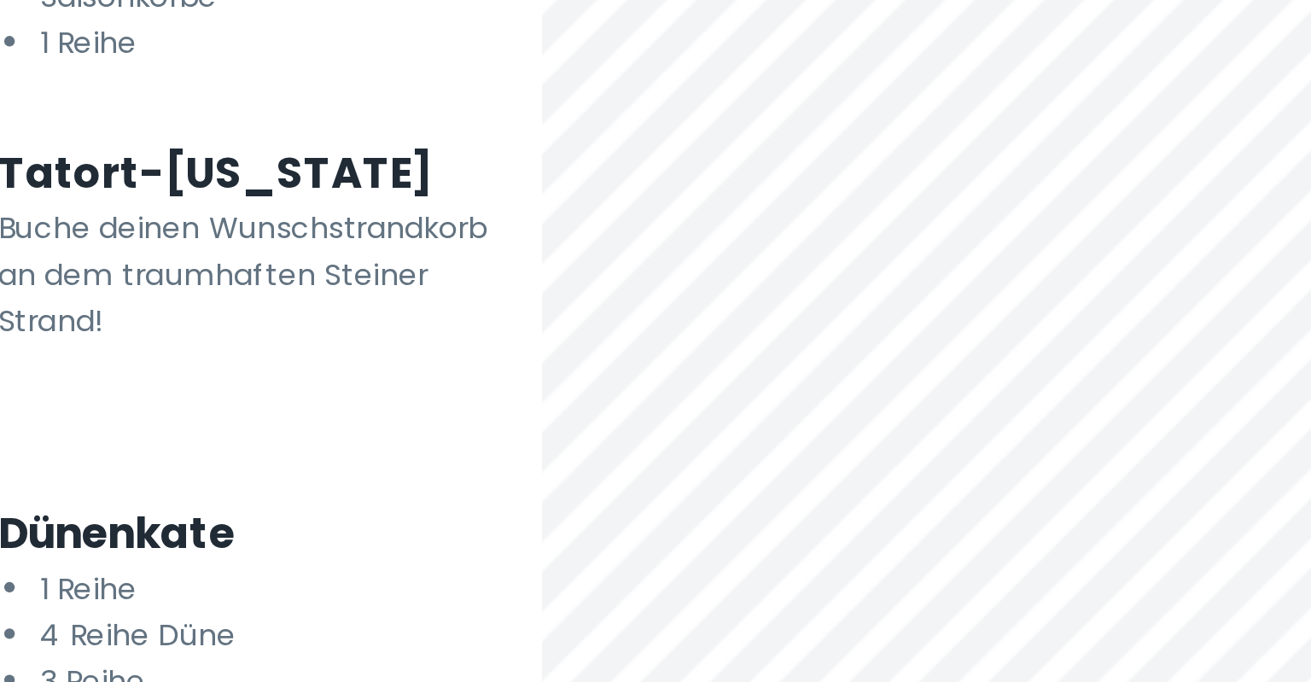
click at [352, 450] on div "Wähle aus 6 Vermietungen Mit über 600 Strandkörben Filter Strandfreunde Hippie …" at bounding box center [655, 206] width 1311 height 954
drag, startPoint x: 563, startPoint y: 529, endPoint x: 459, endPoint y: 534, distance: 104.2
click at [459, 534] on div "Wähle aus 6 Vermietungen Mit über 600 Strandkörben Filter Strandfreunde Hippie …" at bounding box center [655, 206] width 1311 height 954
click at [284, 553] on h5 "Dünenkate" at bounding box center [341, 551] width 200 height 26
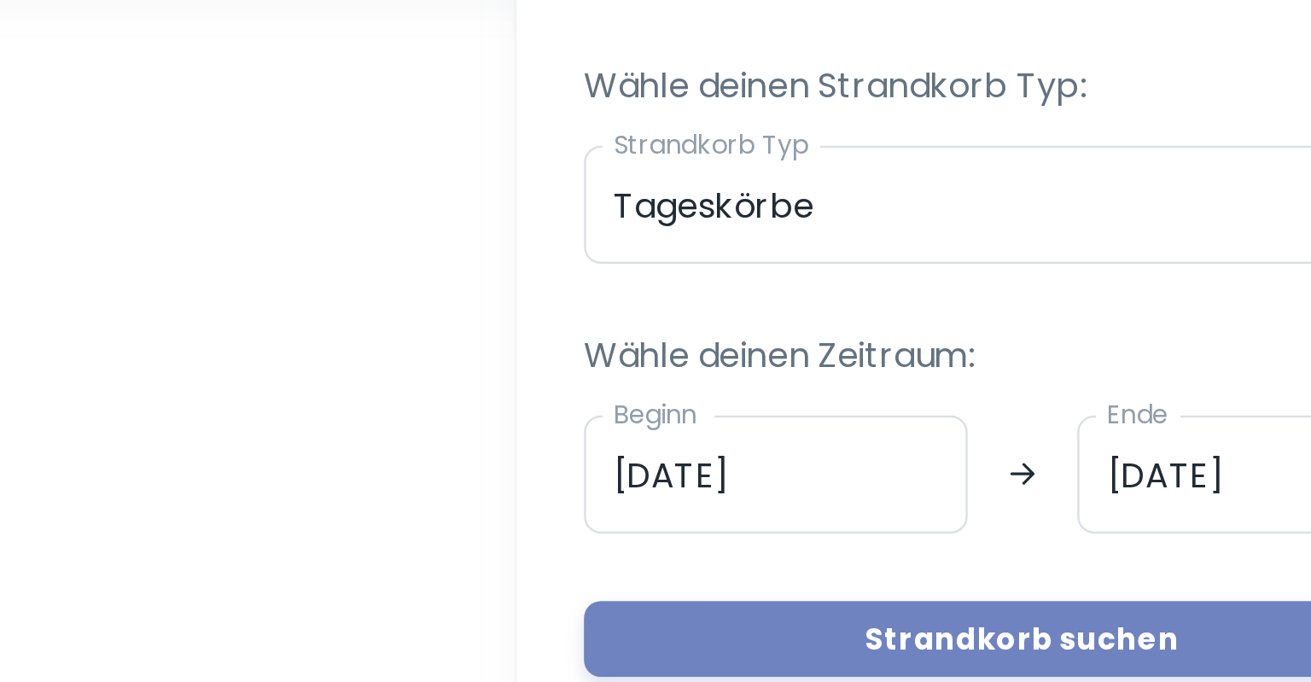
scroll to position [115, 0]
